Goal: Task Accomplishment & Management: Manage account settings

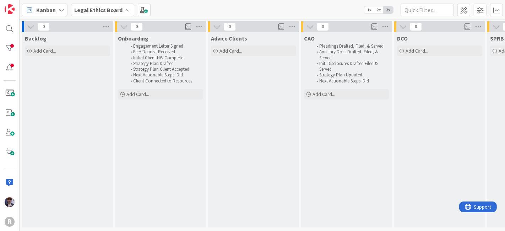
click at [50, 16] on div "Kanban" at bounding box center [45, 10] width 46 height 13
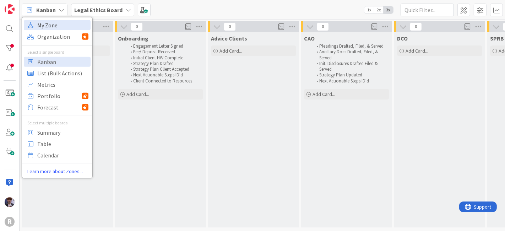
click at [51, 23] on span "My Zone" at bounding box center [62, 25] width 51 height 11
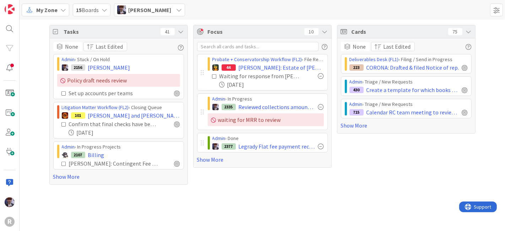
click at [182, 31] on icon at bounding box center [181, 32] width 6 height 6
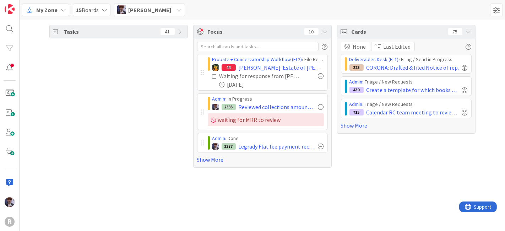
click at [473, 28] on div "Cards 75" at bounding box center [406, 31] width 138 height 13
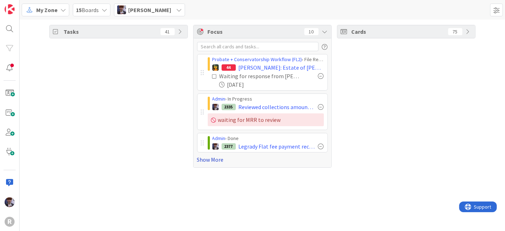
click at [223, 158] on link "Show More" at bounding box center [262, 159] width 131 height 9
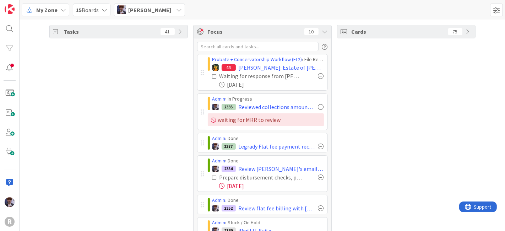
click at [167, 15] on div "[PERSON_NAME]" at bounding box center [149, 10] width 71 height 13
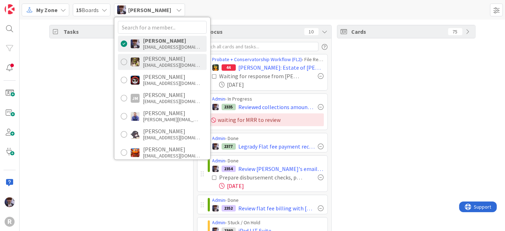
click at [160, 67] on div "[PERSON_NAME] [EMAIL_ADDRESS][DOMAIN_NAME]" at bounding box center [162, 62] width 89 height 16
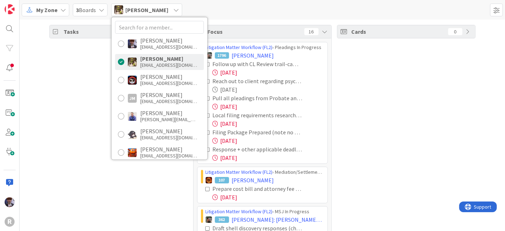
click at [90, 89] on div "Tasks 41" at bounding box center [118, 141] width 138 height 233
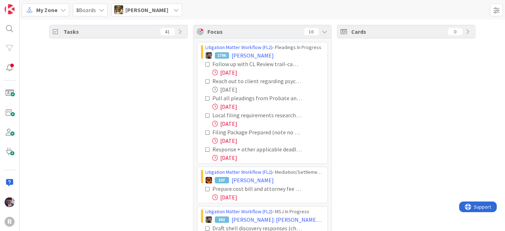
click at [205, 64] on icon at bounding box center [207, 64] width 5 height 5
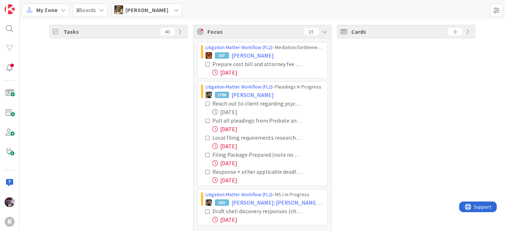
click at [205, 103] on icon at bounding box center [207, 103] width 5 height 5
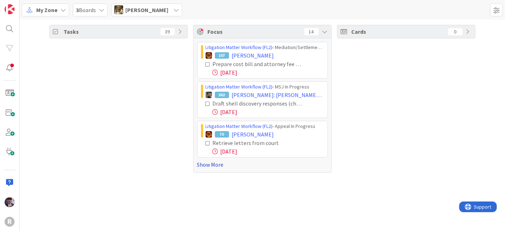
click at [223, 166] on link "Show More" at bounding box center [262, 164] width 131 height 9
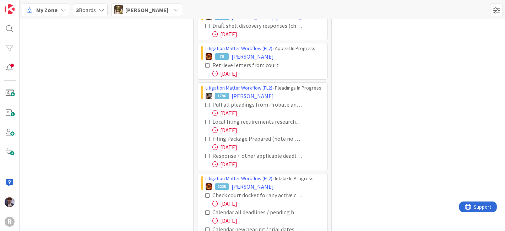
scroll to position [78, 0]
click at [205, 103] on icon at bounding box center [207, 103] width 5 height 5
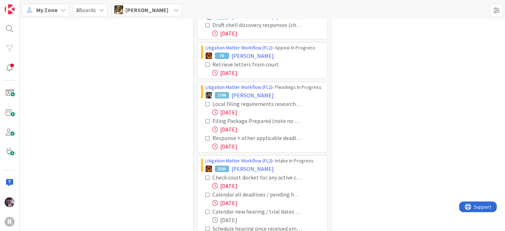
click at [205, 103] on icon at bounding box center [207, 103] width 5 height 5
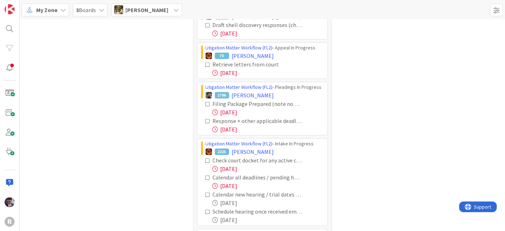
click at [205, 102] on icon at bounding box center [207, 103] width 5 height 5
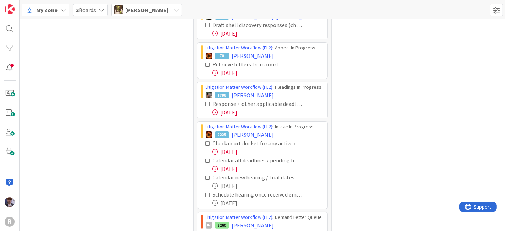
click at [205, 102] on icon at bounding box center [207, 103] width 5 height 5
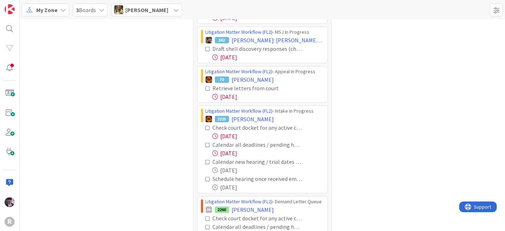
scroll to position [0, 0]
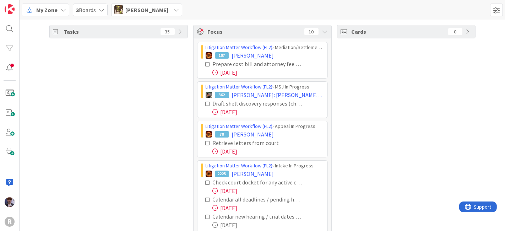
click at [206, 102] on icon at bounding box center [207, 103] width 5 height 5
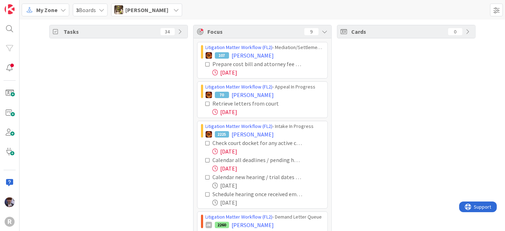
click at [128, 81] on div "Tasks 34" at bounding box center [118, 163] width 138 height 277
click at [205, 142] on icon at bounding box center [207, 143] width 5 height 5
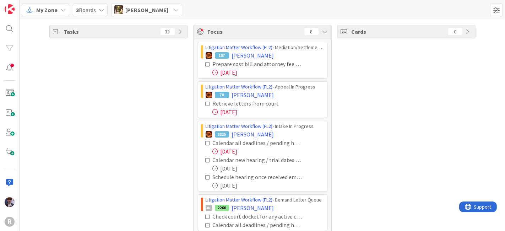
click at [205, 142] on icon at bounding box center [207, 143] width 5 height 5
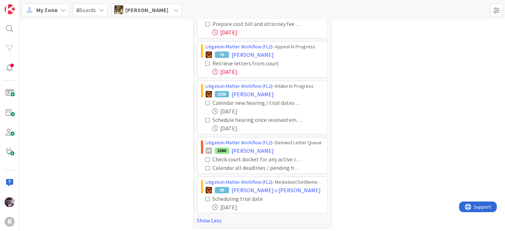
scroll to position [42, 0]
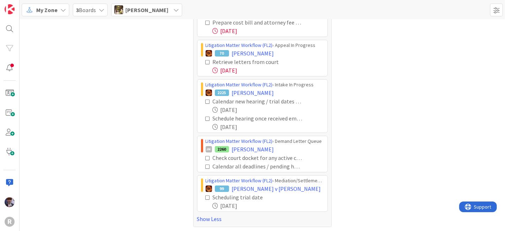
click at [205, 158] on icon at bounding box center [207, 157] width 5 height 5
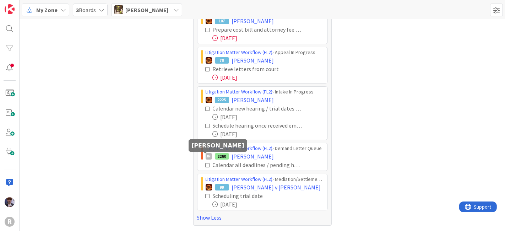
scroll to position [33, 0]
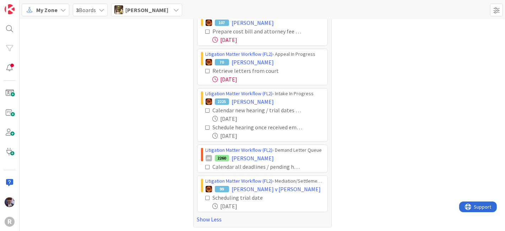
click at [205, 167] on icon at bounding box center [207, 166] width 5 height 5
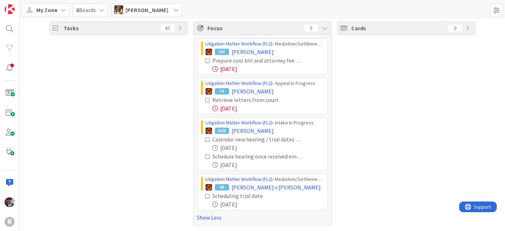
scroll to position [2, 0]
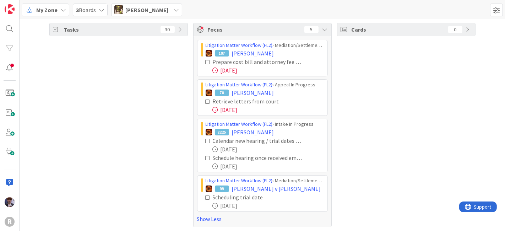
click at [141, 14] on div "[PERSON_NAME]" at bounding box center [146, 10] width 71 height 13
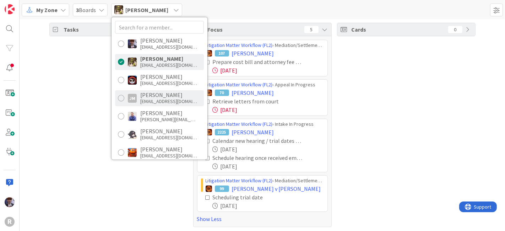
click at [170, 96] on div "[PERSON_NAME]" at bounding box center [168, 95] width 57 height 6
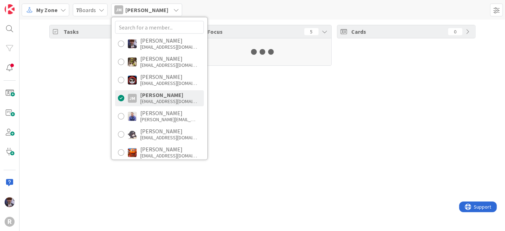
scroll to position [0, 0]
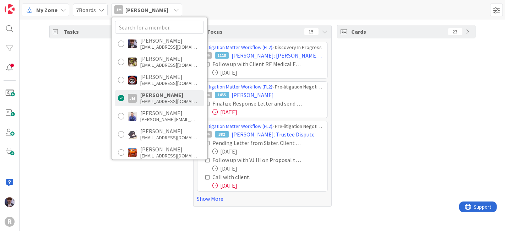
click at [89, 108] on div "Tasks 33" at bounding box center [118, 116] width 138 height 182
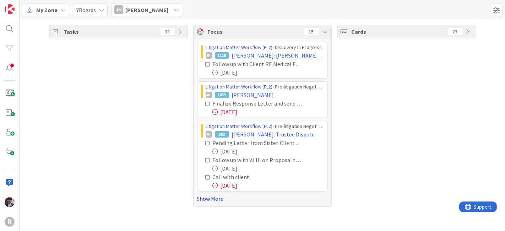
click at [201, 200] on link "Show More" at bounding box center [262, 198] width 131 height 9
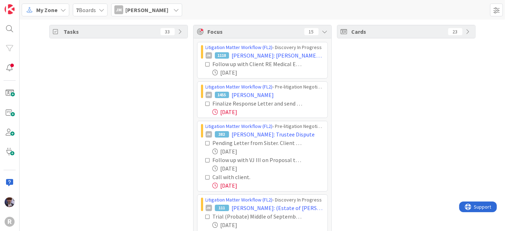
click at [205, 104] on icon at bounding box center [207, 103] width 5 height 5
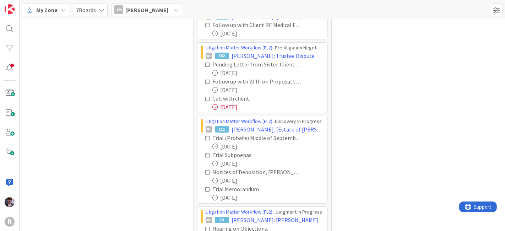
scroll to position [39, 0]
click at [206, 100] on div "Call with client." at bounding box center [264, 98] width 118 height 9
click at [205, 98] on icon at bounding box center [207, 98] width 5 height 5
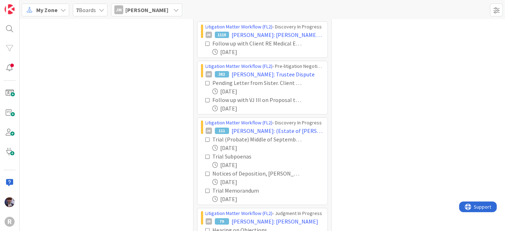
scroll to position [0, 0]
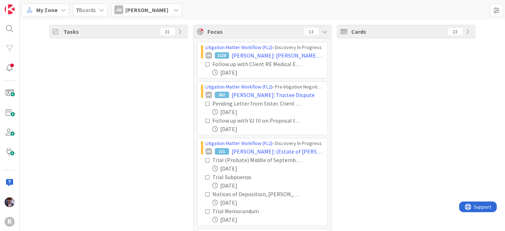
click at [131, 13] on span "[PERSON_NAME]" at bounding box center [146, 10] width 43 height 9
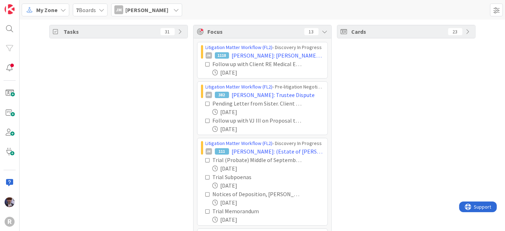
click at [142, 13] on span "[PERSON_NAME]" at bounding box center [146, 10] width 43 height 9
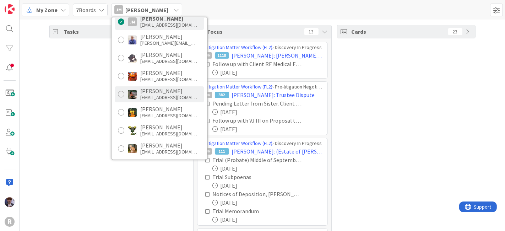
click at [142, 89] on div "[PERSON_NAME]" at bounding box center [168, 91] width 57 height 6
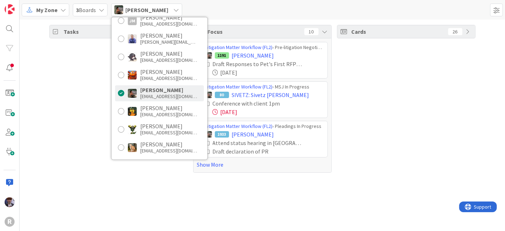
scroll to position [78, 0]
click at [90, 88] on div "Tasks 60" at bounding box center [118, 99] width 138 height 148
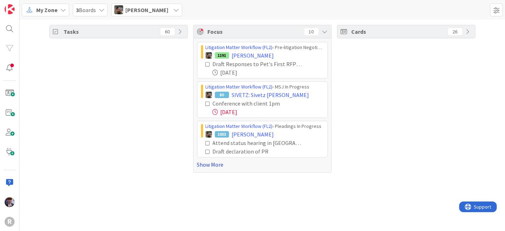
click at [206, 166] on link "Show More" at bounding box center [262, 164] width 131 height 9
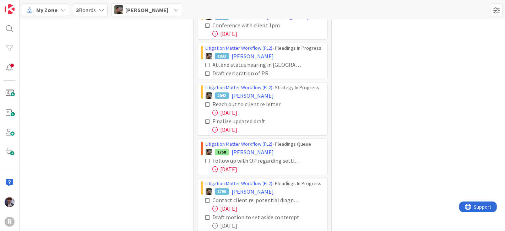
scroll to position [78, 0]
click at [205, 62] on icon at bounding box center [207, 64] width 5 height 5
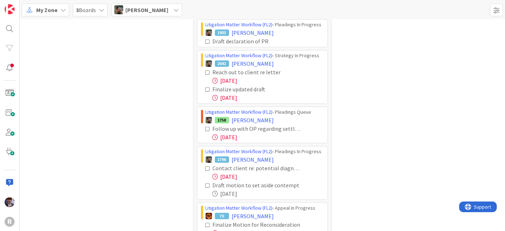
scroll to position [128, 0]
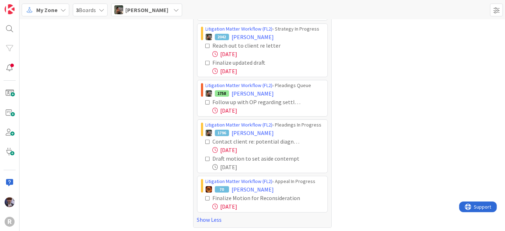
click at [205, 46] on icon at bounding box center [207, 45] width 5 height 5
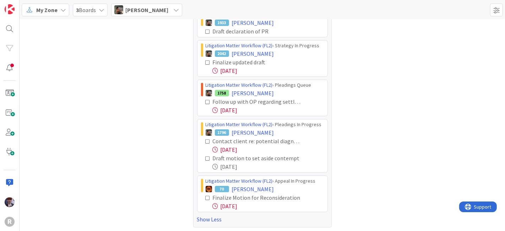
click at [205, 60] on icon at bounding box center [207, 62] width 5 height 5
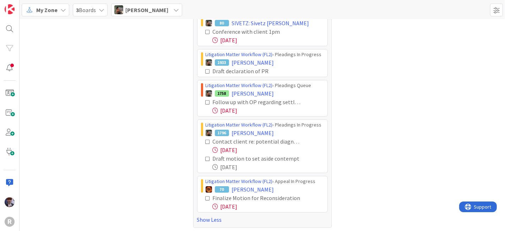
click at [205, 102] on icon at bounding box center [207, 102] width 5 height 5
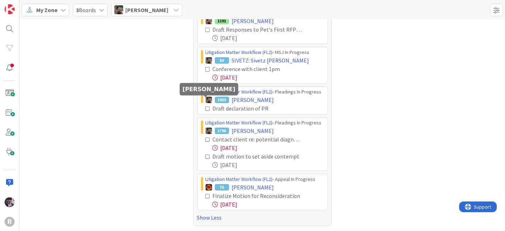
scroll to position [33, 0]
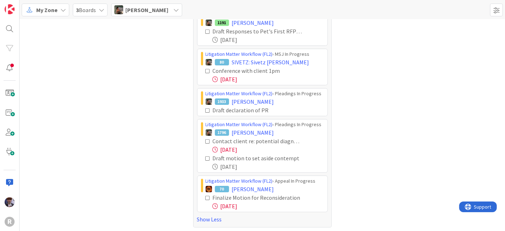
click at [205, 139] on icon at bounding box center [207, 141] width 5 height 5
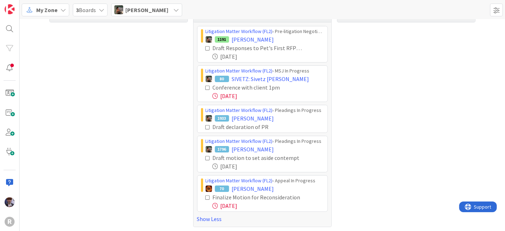
click at [205, 195] on icon at bounding box center [207, 197] width 5 height 5
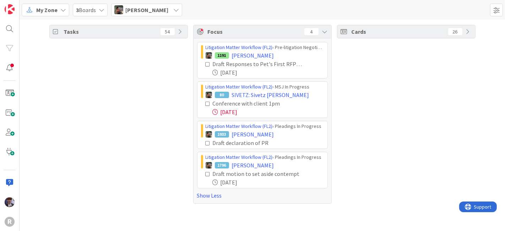
scroll to position [0, 0]
click at [163, 13] on span "[PERSON_NAME]" at bounding box center [146, 10] width 43 height 9
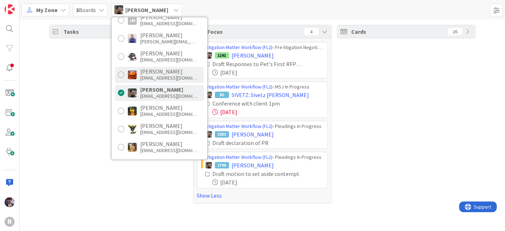
click at [165, 72] on div "[PERSON_NAME]" at bounding box center [168, 71] width 57 height 6
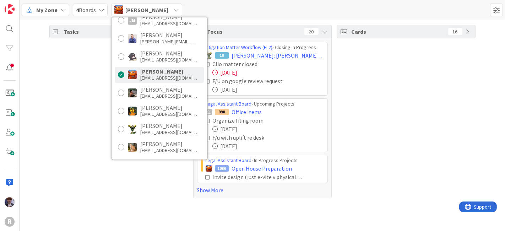
click at [92, 107] on div "Tasks 54" at bounding box center [118, 111] width 138 height 173
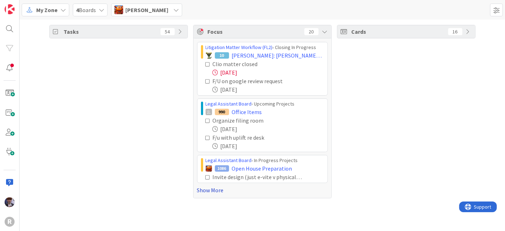
click at [215, 188] on link "Show More" at bounding box center [262, 190] width 131 height 9
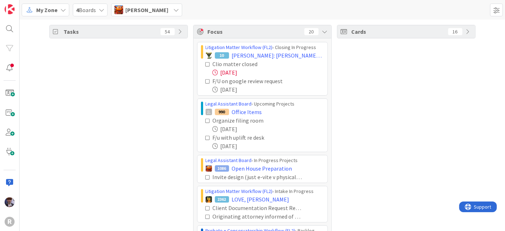
click at [205, 62] on icon at bounding box center [207, 64] width 5 height 5
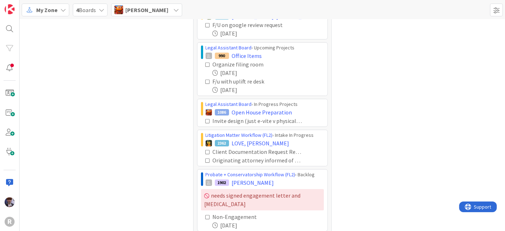
scroll to position [39, 0]
click at [205, 63] on icon at bounding box center [207, 64] width 5 height 5
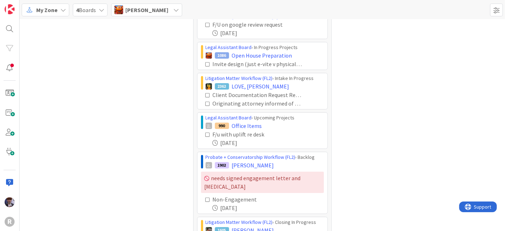
click at [205, 96] on icon at bounding box center [207, 95] width 5 height 5
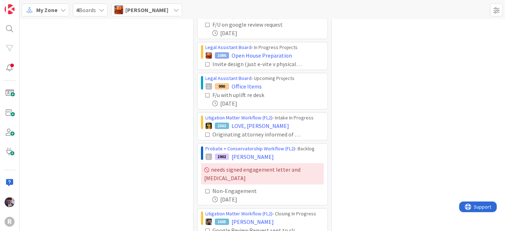
click at [205, 133] on icon at bounding box center [207, 134] width 5 height 5
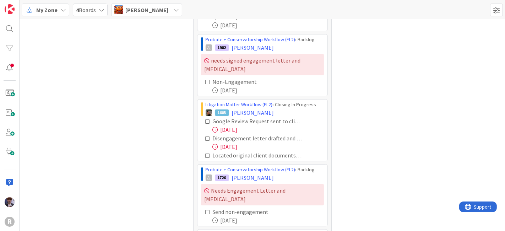
scroll to position [118, 0]
click at [205, 119] on icon at bounding box center [207, 121] width 5 height 5
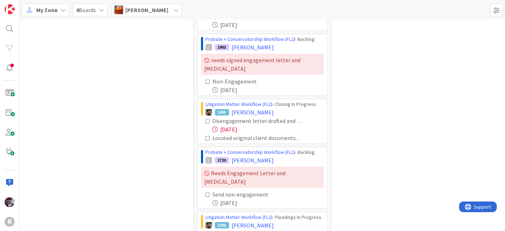
click at [205, 119] on icon at bounding box center [207, 121] width 5 height 5
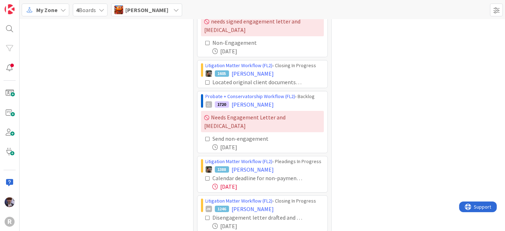
click at [205, 176] on icon at bounding box center [207, 178] width 5 height 5
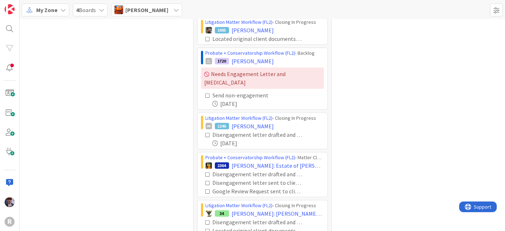
scroll to position [215, 0]
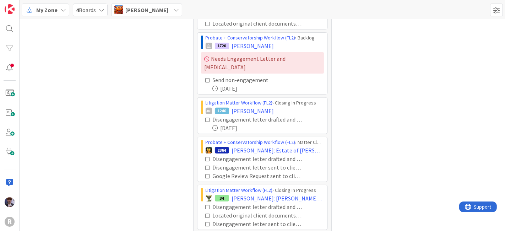
drag, startPoint x: 205, startPoint y: 139, endPoint x: 175, endPoint y: 145, distance: 30.7
click at [175, 145] on div "Tasks 47 Focus 13 Litigation Matter Workflow (FL2) › Closing In Progress 10 [PE…" at bounding box center [262, 27] width 485 height 446
click at [205, 156] on icon at bounding box center [207, 158] width 5 height 5
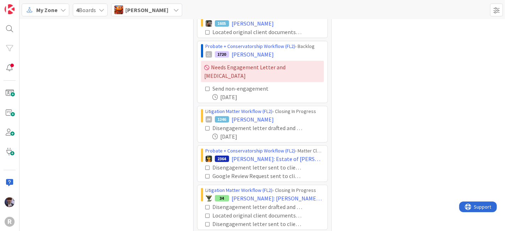
click at [205, 174] on icon at bounding box center [207, 176] width 5 height 5
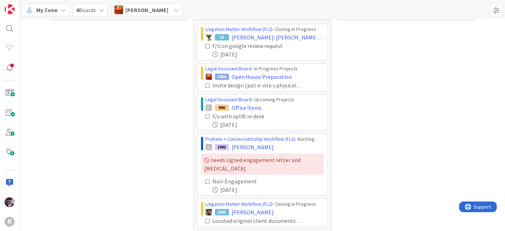
scroll to position [0, 0]
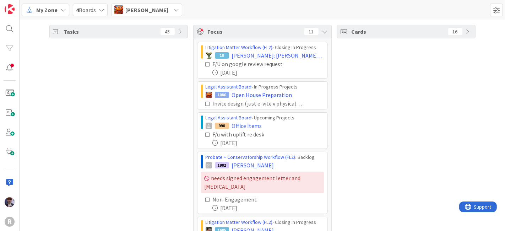
click at [155, 8] on span "[PERSON_NAME]" at bounding box center [146, 10] width 43 height 9
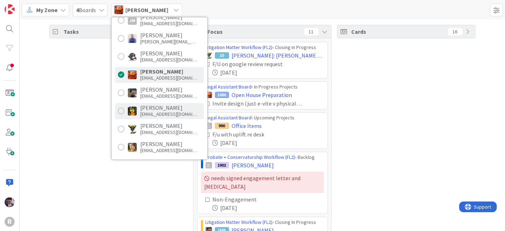
click at [145, 109] on div "[PERSON_NAME]" at bounding box center [168, 107] width 57 height 6
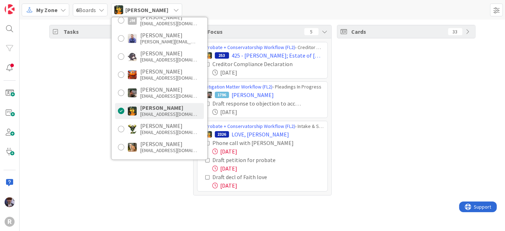
click at [84, 84] on div "Tasks 72" at bounding box center [118, 110] width 138 height 170
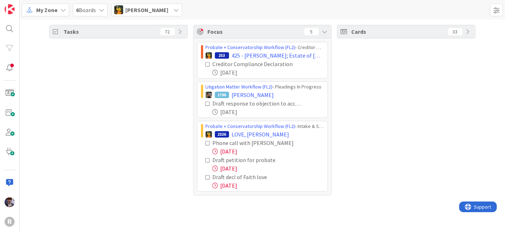
click at [207, 158] on icon at bounding box center [207, 160] width 5 height 5
click at [150, 7] on span "[PERSON_NAME]" at bounding box center [146, 10] width 43 height 9
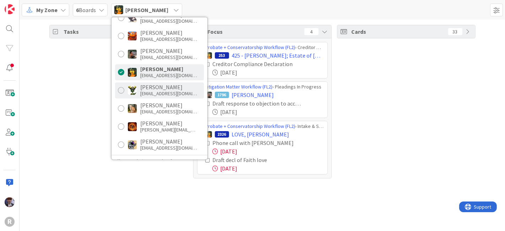
click at [158, 90] on div "[EMAIL_ADDRESS][DOMAIN_NAME]" at bounding box center [168, 93] width 57 height 6
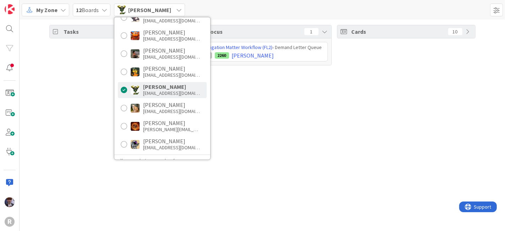
click at [109, 100] on div "Tasks 12 Focus 1 Litigation Matter Workflow (FL2) › Demand Letter Queue JM 2260…" at bounding box center [262, 125] width 485 height 211
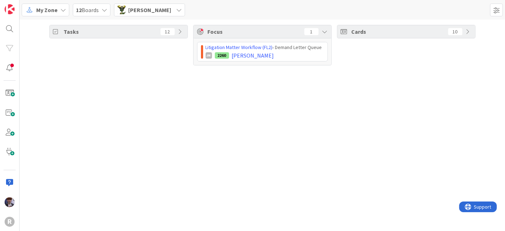
click at [146, 11] on span "[PERSON_NAME]" at bounding box center [149, 10] width 43 height 9
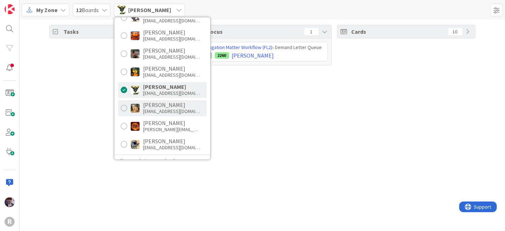
click at [168, 106] on div "[PERSON_NAME]" at bounding box center [171, 104] width 57 height 6
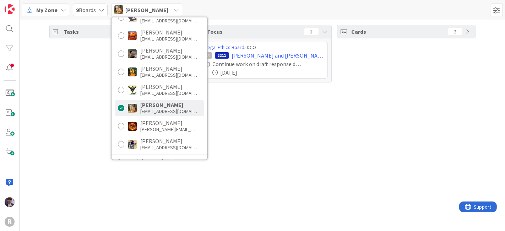
click at [69, 118] on div "Tasks 23 Focus 1 Legal Ethics Board › DCO 2211 [PERSON_NAME] and [PERSON_NAME] …" at bounding box center [262, 125] width 485 height 211
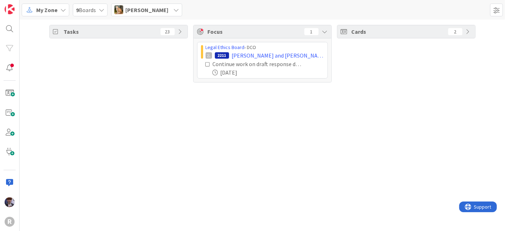
click at [182, 35] on div "Tasks 23" at bounding box center [119, 31] width 138 height 13
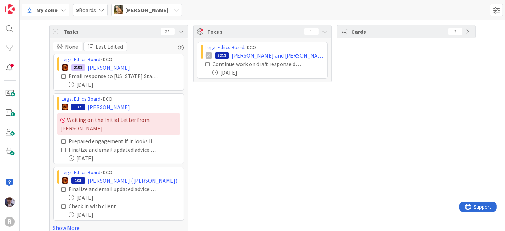
click at [178, 32] on icon at bounding box center [181, 32] width 6 height 6
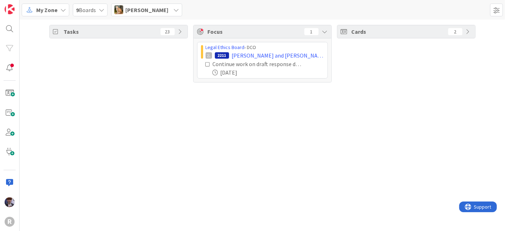
click at [164, 11] on div "[PERSON_NAME]" at bounding box center [146, 10] width 71 height 13
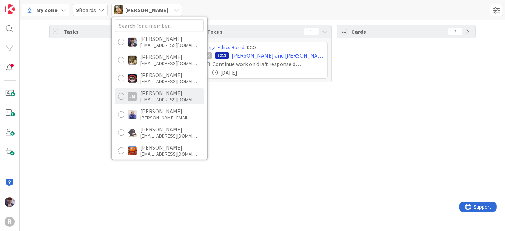
scroll to position [0, 0]
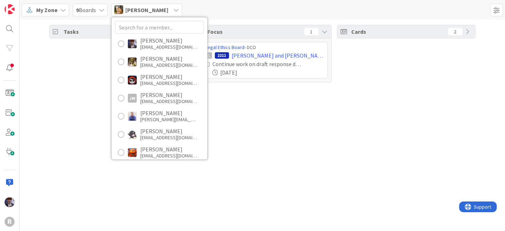
click at [72, 81] on div "Tasks 23" at bounding box center [118, 53] width 138 height 57
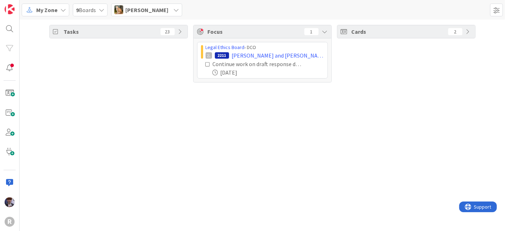
click at [163, 5] on div "[PERSON_NAME]" at bounding box center [146, 10] width 71 height 13
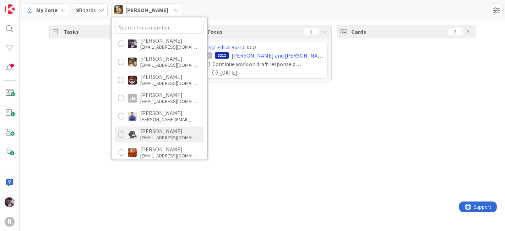
click at [154, 131] on div "[PERSON_NAME]" at bounding box center [168, 131] width 57 height 6
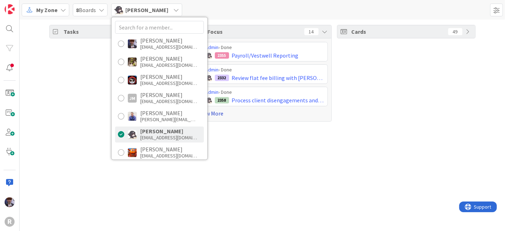
click at [213, 113] on link "Show More" at bounding box center [262, 113] width 131 height 9
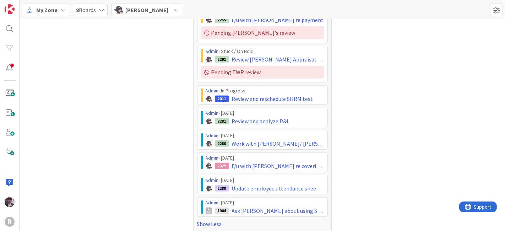
scroll to position [224, 0]
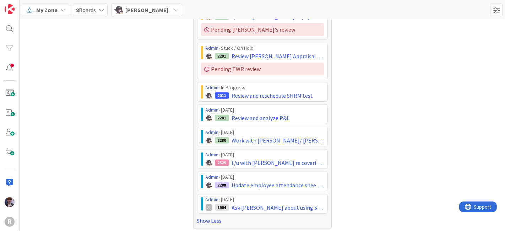
click at [339, 119] on div "Cards 49" at bounding box center [406, 15] width 138 height 428
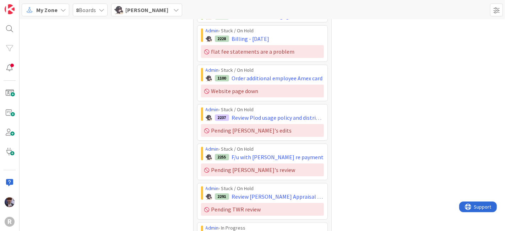
scroll to position [0, 0]
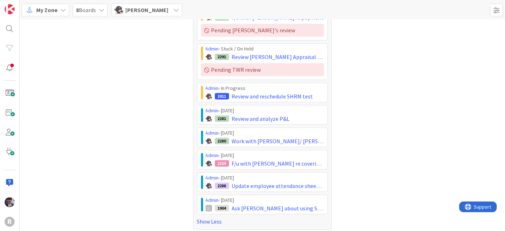
scroll to position [224, 0]
click at [155, 11] on span "[PERSON_NAME]" at bounding box center [146, 10] width 43 height 9
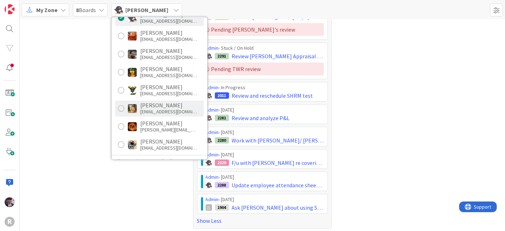
scroll to position [117, 0]
click at [154, 110] on div "[EMAIL_ADDRESS][DOMAIN_NAME]" at bounding box center [168, 111] width 57 height 6
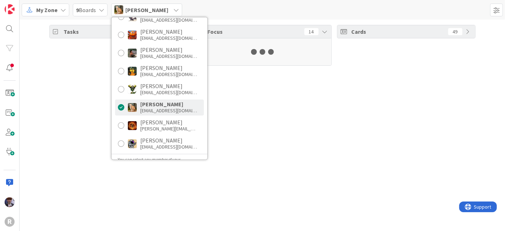
scroll to position [118, 0]
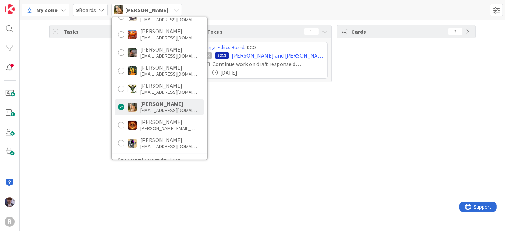
click at [64, 50] on div "Tasks 23" at bounding box center [118, 53] width 138 height 57
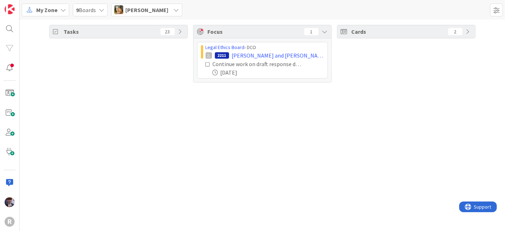
click at [181, 31] on icon at bounding box center [181, 32] width 6 height 6
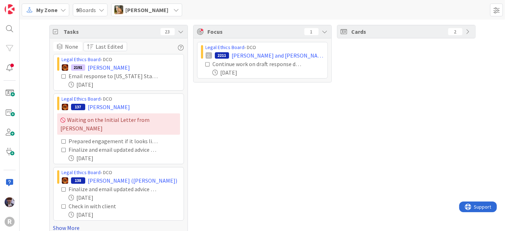
click at [60, 223] on link "Show More" at bounding box center [118, 227] width 131 height 9
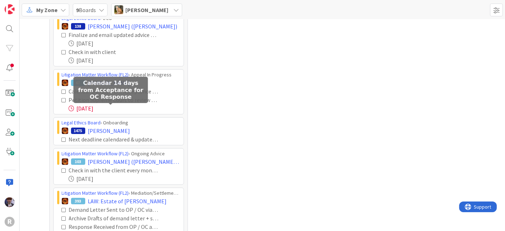
scroll to position [0, 0]
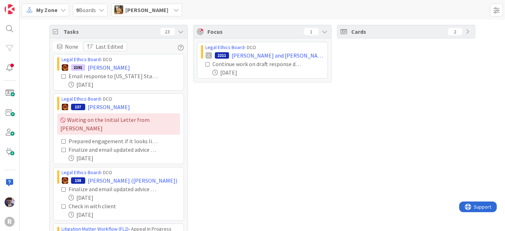
click at [150, 11] on span "[PERSON_NAME]" at bounding box center [146, 10] width 43 height 9
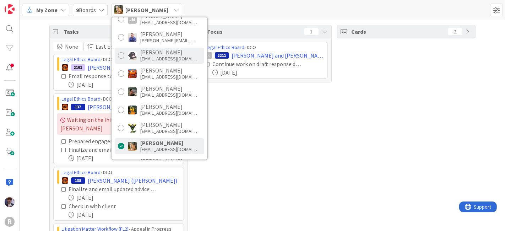
click at [152, 58] on div "[EMAIL_ADDRESS][DOMAIN_NAME]" at bounding box center [168, 58] width 57 height 6
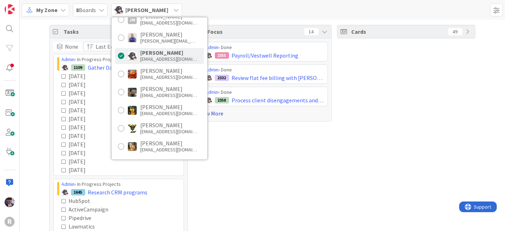
click at [218, 113] on link "Show More" at bounding box center [262, 113] width 131 height 9
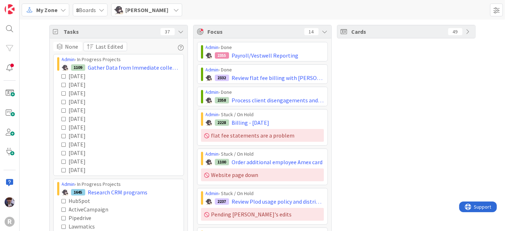
click at [178, 32] on icon at bounding box center [181, 32] width 6 height 6
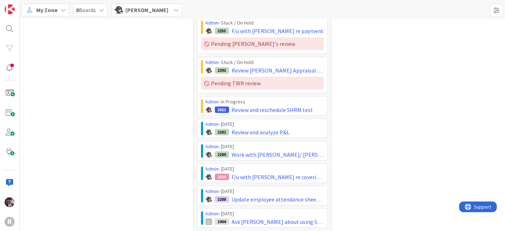
scroll to position [224, 0]
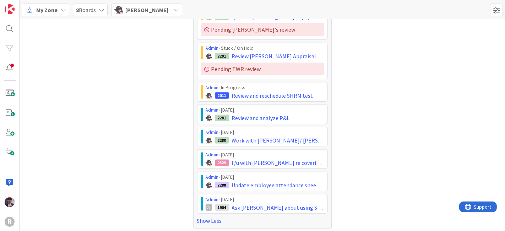
click at [149, 11] on span "[PERSON_NAME]" at bounding box center [146, 10] width 43 height 9
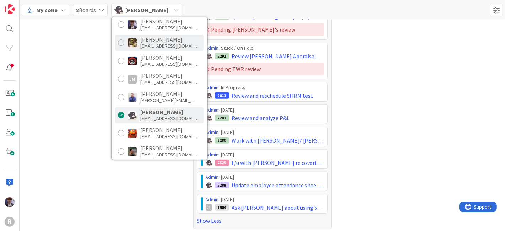
scroll to position [0, 0]
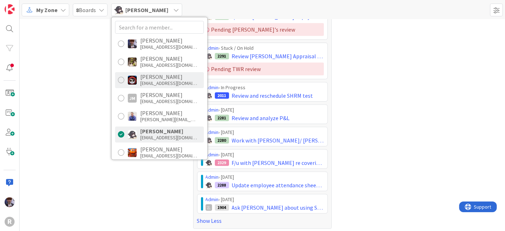
click at [154, 82] on div "[EMAIL_ADDRESS][DOMAIN_NAME]" at bounding box center [168, 83] width 57 height 6
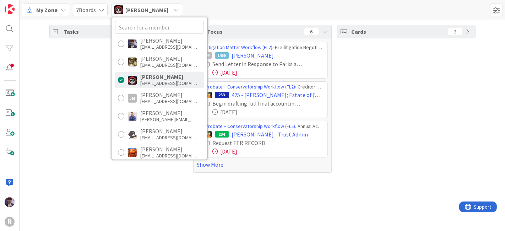
click at [47, 76] on div "Tasks 66 Focus 6 Litigation Matter Workflow (FL2) › Pre-litigation Negotiation …" at bounding box center [262, 99] width 485 height 158
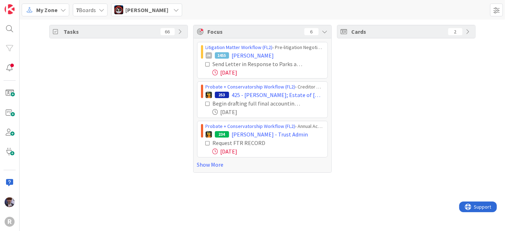
click at [165, 15] on div "[PERSON_NAME]" at bounding box center [146, 10] width 71 height 13
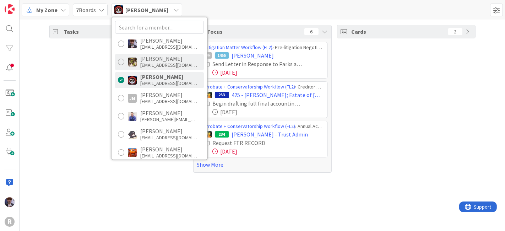
click at [152, 66] on div "[EMAIL_ADDRESS][DOMAIN_NAME]" at bounding box center [168, 65] width 57 height 6
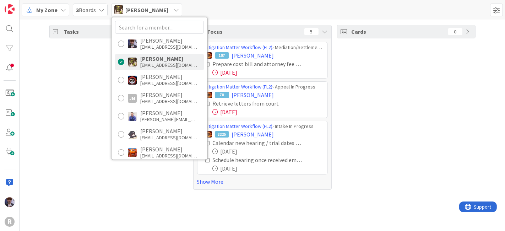
click at [57, 75] on div "Tasks 30" at bounding box center [118, 107] width 138 height 165
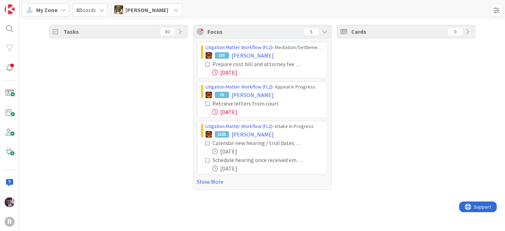
click at [149, 12] on span "[PERSON_NAME]" at bounding box center [146, 10] width 43 height 9
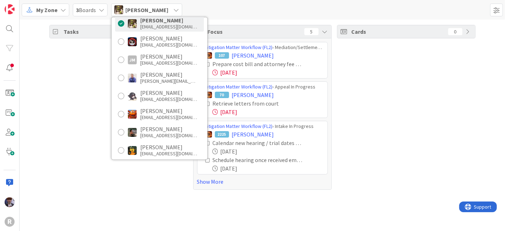
scroll to position [38, 0]
click at [151, 96] on div "[EMAIL_ADDRESS][DOMAIN_NAME]" at bounding box center [168, 99] width 57 height 6
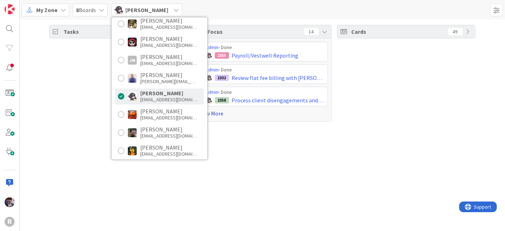
click at [213, 110] on link "Show More" at bounding box center [262, 113] width 131 height 9
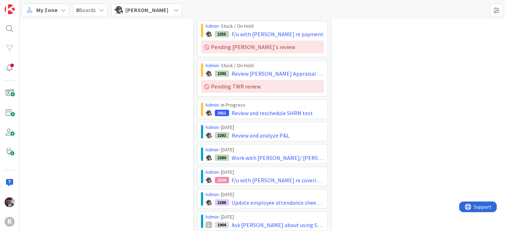
scroll to position [224, 0]
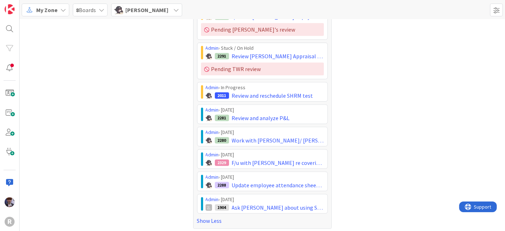
click at [378, 164] on div "Cards 49" at bounding box center [406, 15] width 138 height 428
click at [419, 116] on div "Cards 49" at bounding box center [406, 15] width 138 height 428
click at [341, 158] on div "Cards 49" at bounding box center [406, 15] width 138 height 428
click at [50, 13] on span "My Zone" at bounding box center [46, 10] width 21 height 9
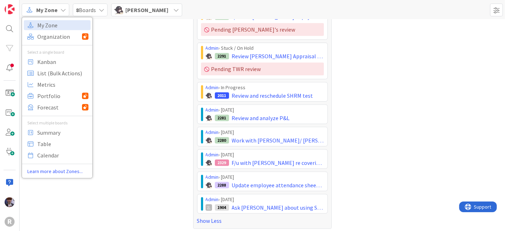
click at [84, 10] on span "8 Boards" at bounding box center [86, 10] width 20 height 9
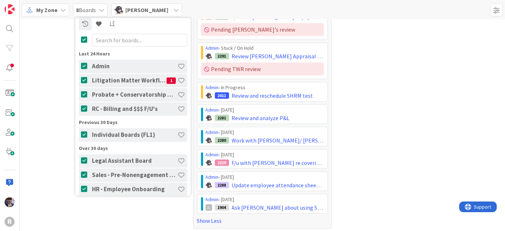
scroll to position [9, 0]
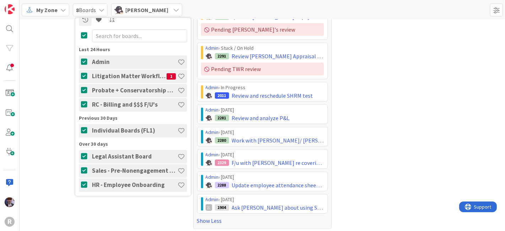
click at [43, 98] on div "Tasks 37 Focus 14 Admin › Done 2355 Payroll/Vestwell Reporting Admin › Done 233…" at bounding box center [262, 15] width 485 height 438
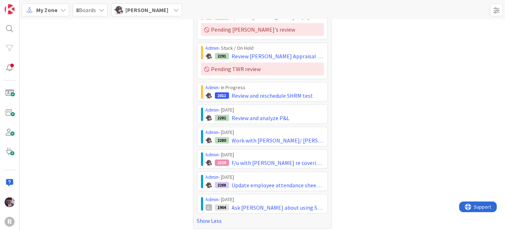
click at [65, 13] on div "My Zone" at bounding box center [46, 10] width 48 height 13
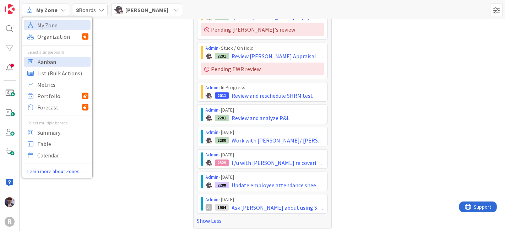
click at [51, 59] on span "Kanban" at bounding box center [62, 61] width 51 height 11
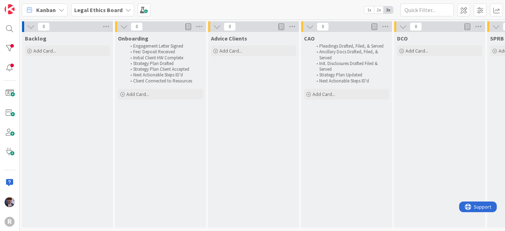
click at [97, 12] on b "Legal Ethics Board" at bounding box center [98, 9] width 48 height 7
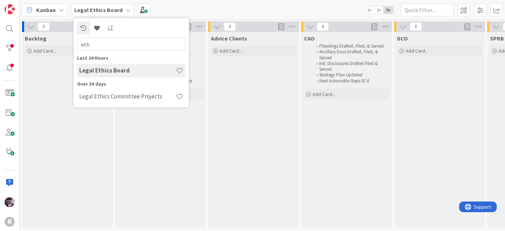
type input "eth"
click at [114, 70] on h4 "Legal Ethics Board" at bounding box center [127, 70] width 97 height 7
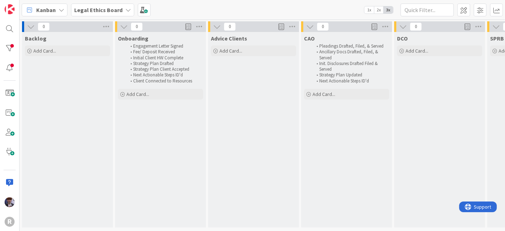
click at [110, 9] on b "Legal Ethics Board" at bounding box center [98, 9] width 48 height 7
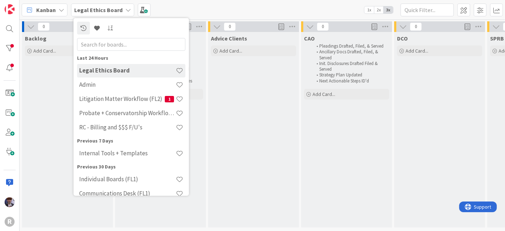
click at [108, 70] on h4 "Legal Ethics Board" at bounding box center [127, 70] width 97 height 7
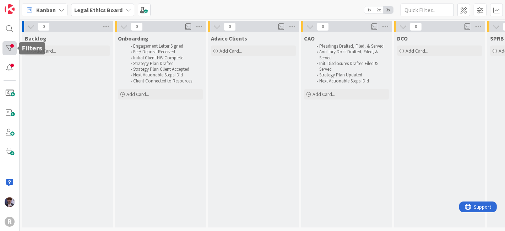
click at [10, 42] on div at bounding box center [9, 48] width 14 height 14
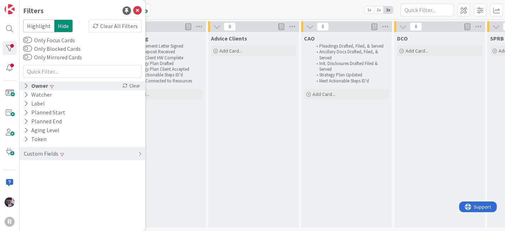
click at [103, 82] on div "Owner Clear" at bounding box center [83, 85] width 126 height 9
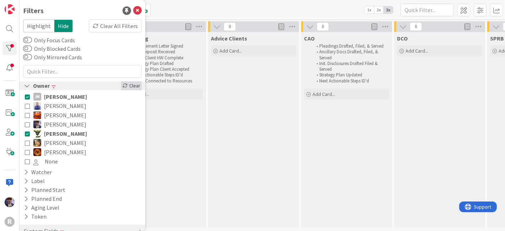
click at [128, 86] on div "Clear" at bounding box center [131, 85] width 21 height 9
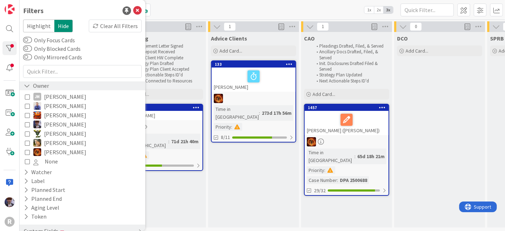
click at [238, 158] on div "Advice Clients Add Card... 133 [PERSON_NAME] Time in Column : 273d 17h 56m Prio…" at bounding box center [253, 129] width 91 height 195
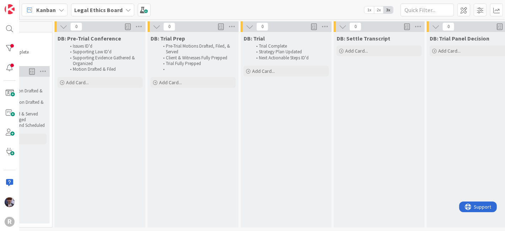
scroll to position [2, 717]
click at [377, 9] on span "2x" at bounding box center [379, 9] width 10 height 7
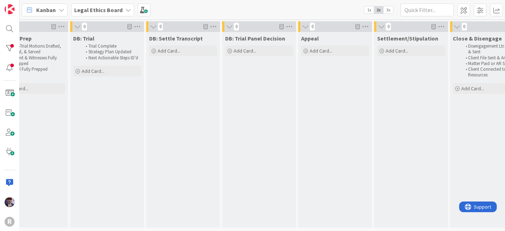
click at [312, 136] on div "Appeal Add Card..." at bounding box center [335, 129] width 74 height 195
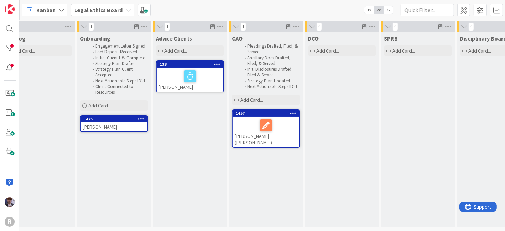
scroll to position [2, 0]
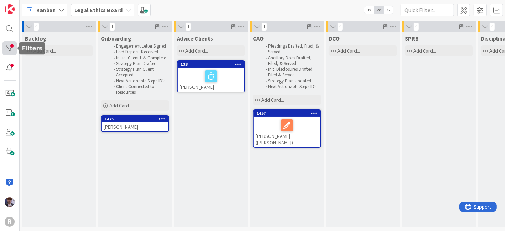
click at [12, 49] on div at bounding box center [9, 48] width 14 height 14
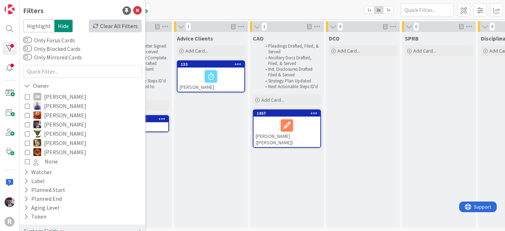
click at [100, 25] on div "Clear All Filters" at bounding box center [115, 26] width 53 height 13
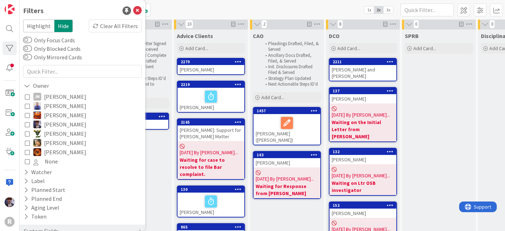
click at [412, 131] on div "SPRB Add Card..." at bounding box center [439, 221] width 74 height 384
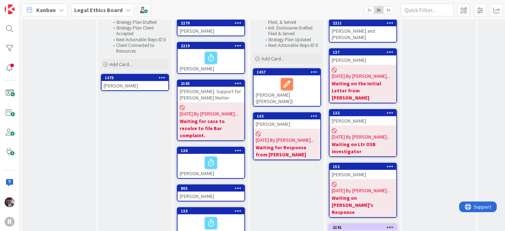
scroll to position [0, 0]
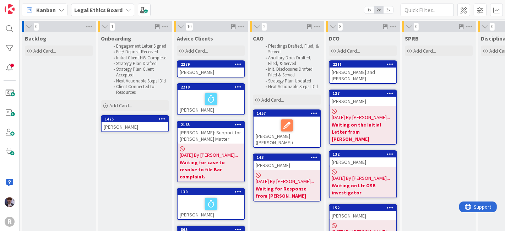
click at [388, 10] on span "3x" at bounding box center [388, 9] width 10 height 7
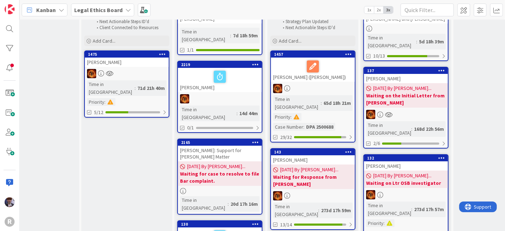
scroll to position [0, 34]
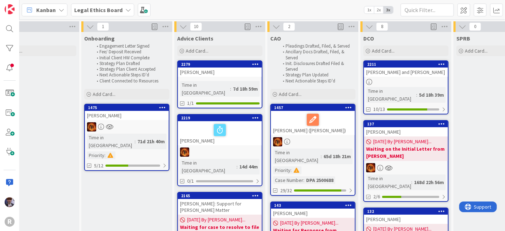
click at [57, 12] on div "Kanban" at bounding box center [45, 10] width 46 height 13
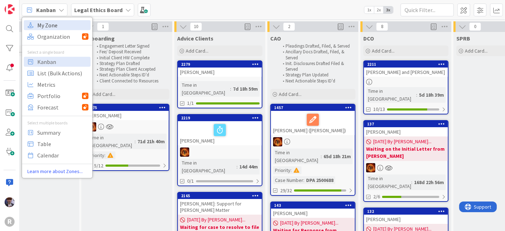
click at [48, 25] on span "My Zone" at bounding box center [62, 25] width 51 height 11
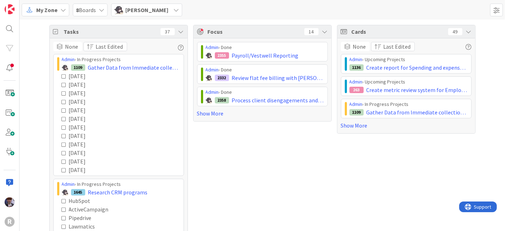
click at [178, 31] on icon at bounding box center [181, 32] width 6 height 6
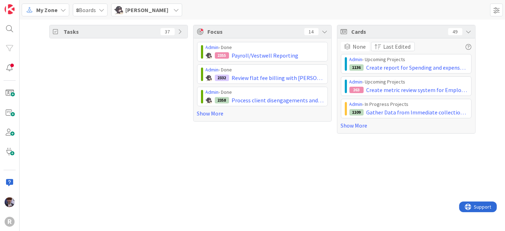
click at [469, 32] on icon at bounding box center [469, 32] width 6 height 6
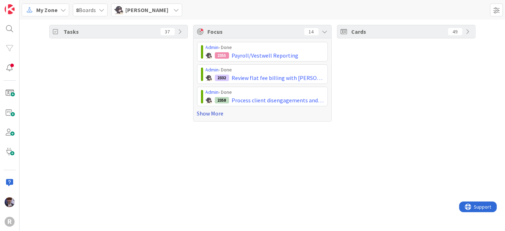
click at [214, 116] on link "Show More" at bounding box center [262, 113] width 131 height 9
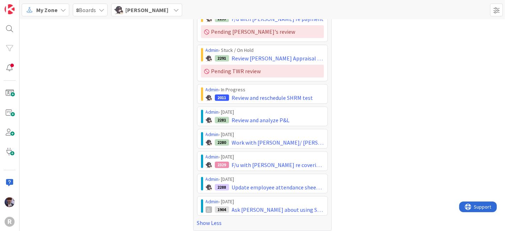
scroll to position [224, 0]
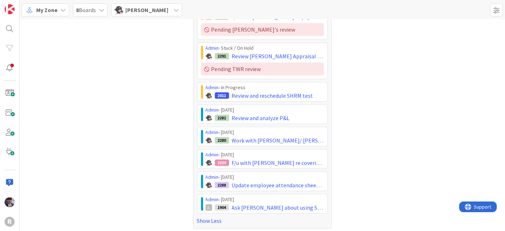
click at [157, 10] on span "[PERSON_NAME]" at bounding box center [146, 10] width 43 height 9
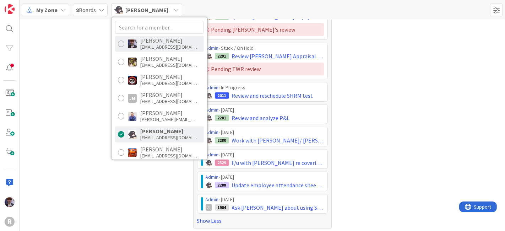
click at [149, 45] on div "[EMAIL_ADDRESS][DOMAIN_NAME]" at bounding box center [168, 47] width 57 height 6
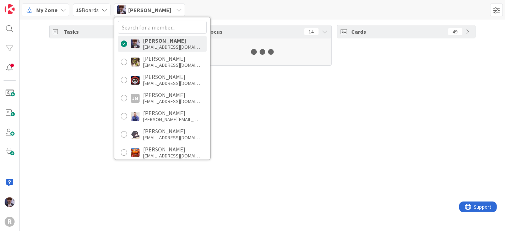
click at [79, 66] on div "Tasks 37" at bounding box center [118, 45] width 138 height 41
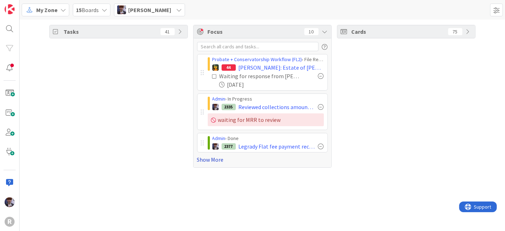
click at [211, 161] on link "Show More" at bounding box center [262, 159] width 131 height 9
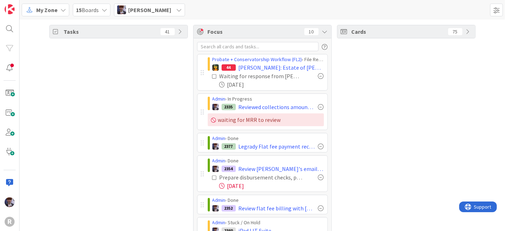
click at [348, 115] on div "Cards 75" at bounding box center [406, 200] width 138 height 350
click at [341, 114] on div "Cards 75" at bounding box center [406, 200] width 138 height 350
click at [319, 145] on div at bounding box center [321, 146] width 6 height 6
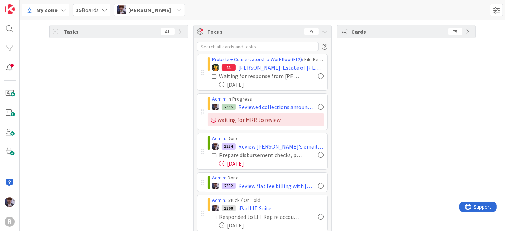
click at [367, 128] on div "Cards 75" at bounding box center [406, 189] width 138 height 328
click at [330, 141] on div "Tasks 41 Focus 9 Probate + Conservatorship Workflow (FL2) › File Receipts & Req…" at bounding box center [262, 189] width 485 height 339
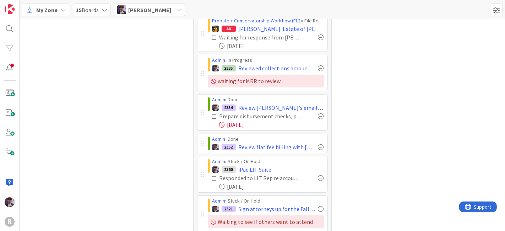
scroll to position [39, 0]
click at [319, 144] on div at bounding box center [321, 147] width 6 height 6
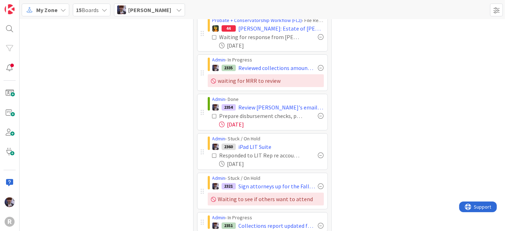
click at [400, 105] on div "Cards 75" at bounding box center [406, 139] width 138 height 306
click at [212, 115] on icon at bounding box center [214, 116] width 5 height 5
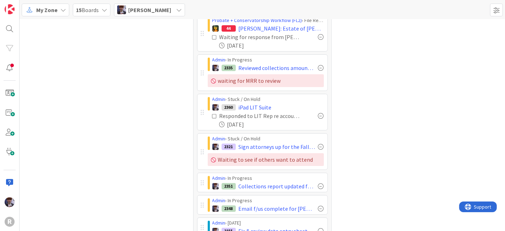
click at [364, 102] on div "Cards 75" at bounding box center [406, 119] width 138 height 266
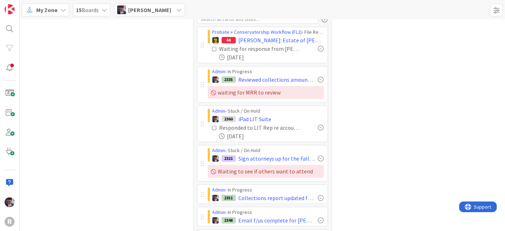
scroll to position [0, 0]
